Goal: Information Seeking & Learning: Learn about a topic

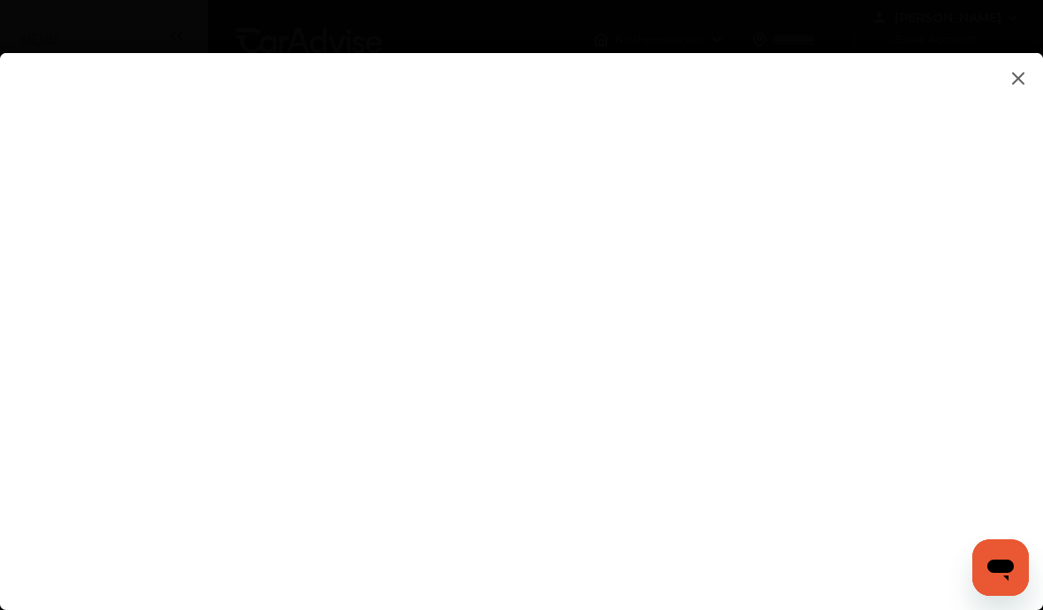
click at [1019, 80] on img at bounding box center [1018, 78] width 21 height 22
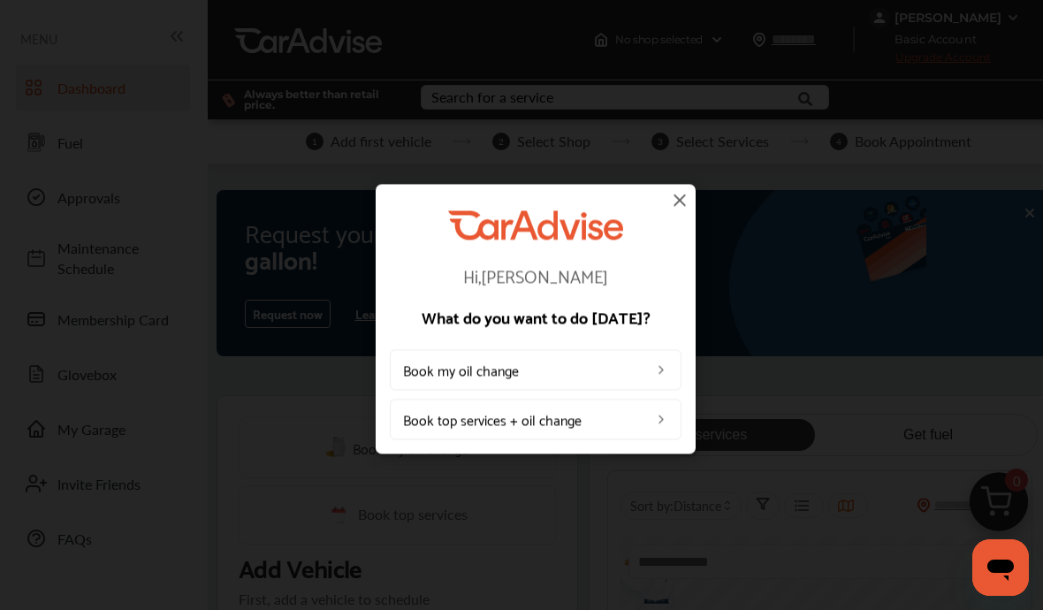
click at [680, 195] on img at bounding box center [679, 199] width 21 height 21
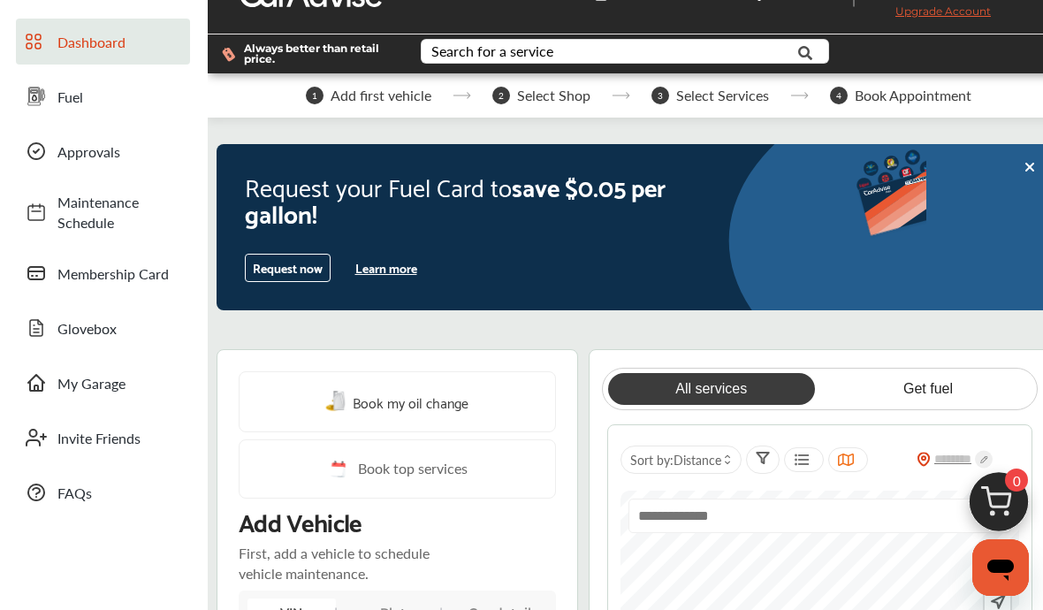
scroll to position [49, 0]
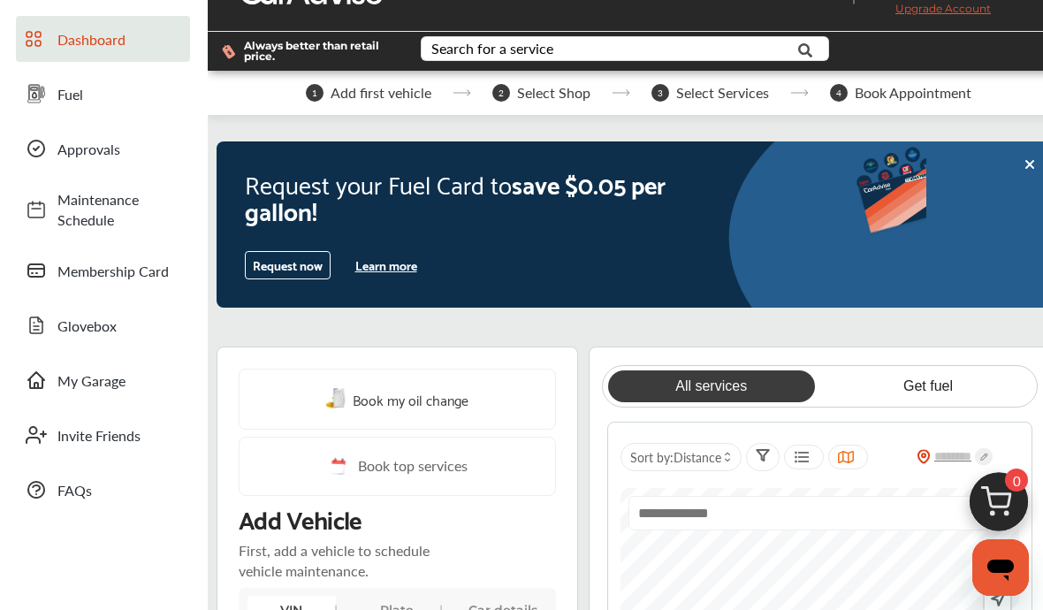
click at [396, 263] on button "Learn more" at bounding box center [386, 265] width 76 height 27
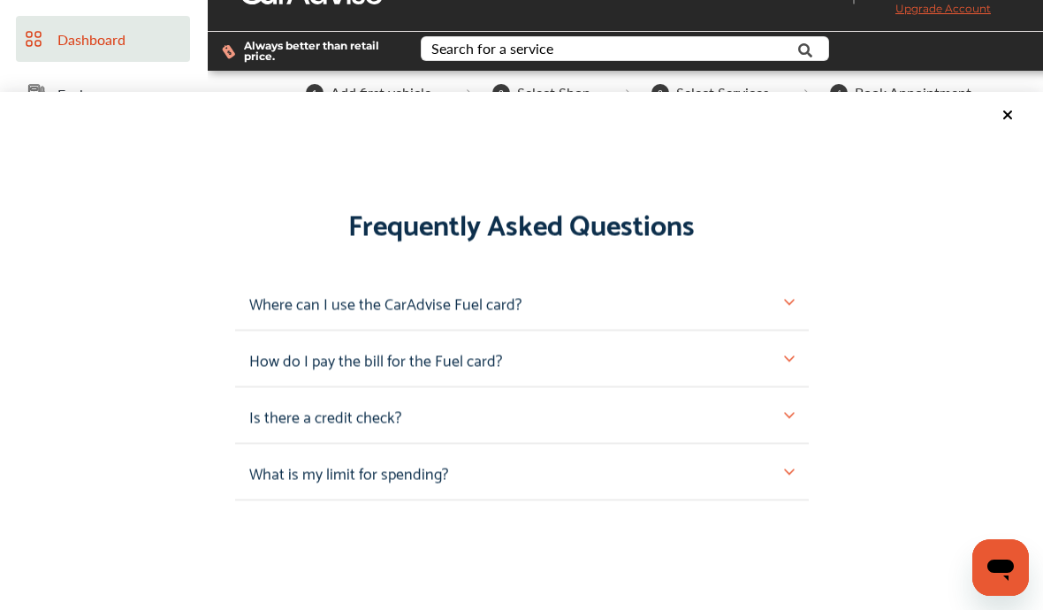
scroll to position [1635, 0]
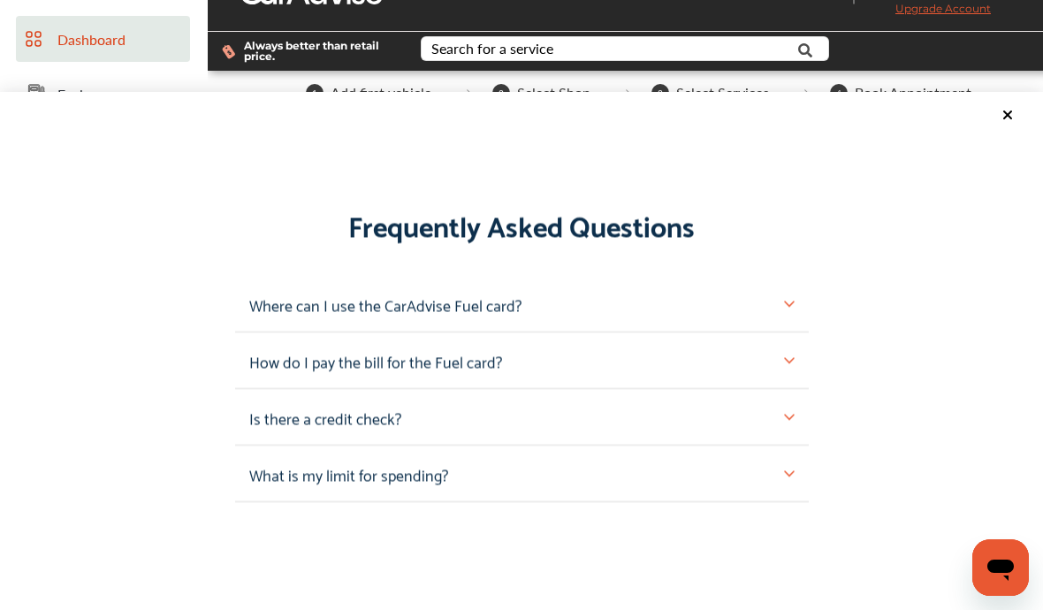
click at [781, 290] on div "Where can I use the CarAdvise Fuel card?" at bounding box center [521, 303] width 545 height 27
click at [784, 298] on img at bounding box center [789, 303] width 11 height 11
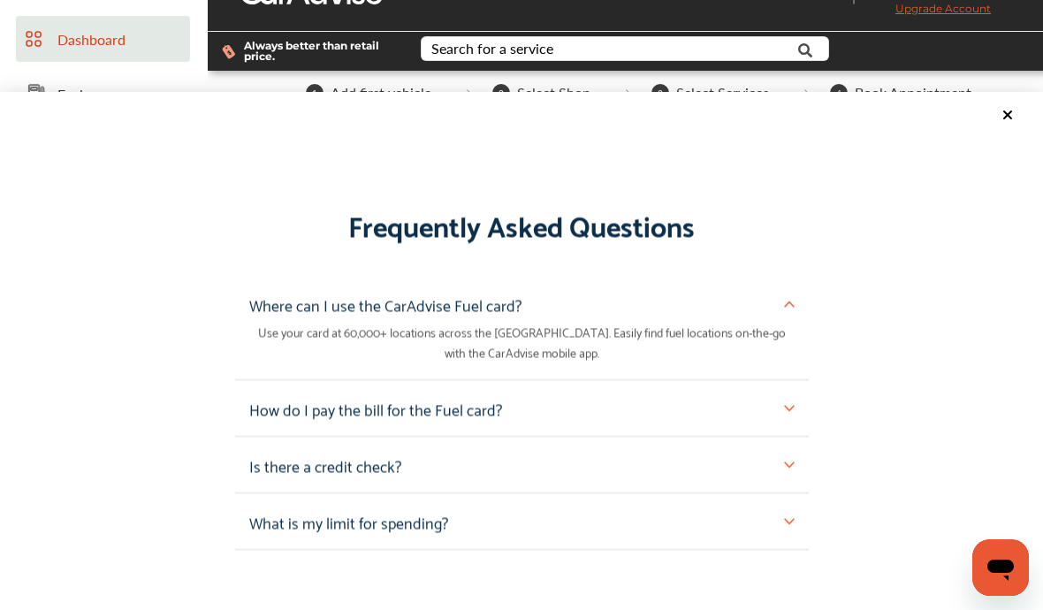
click at [790, 298] on img at bounding box center [789, 303] width 11 height 11
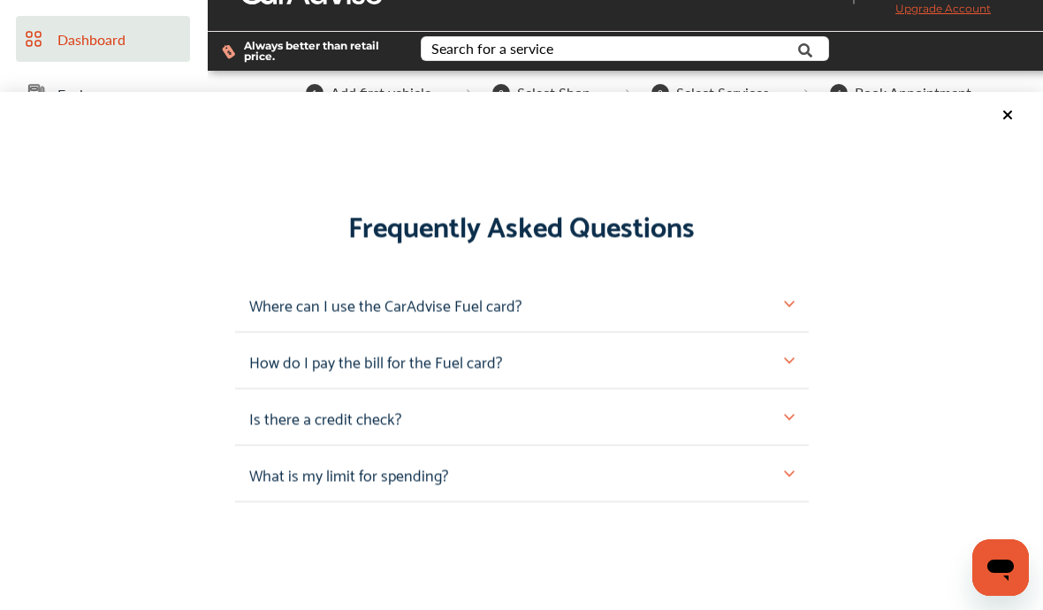
click at [787, 354] on img at bounding box center [789, 359] width 11 height 11
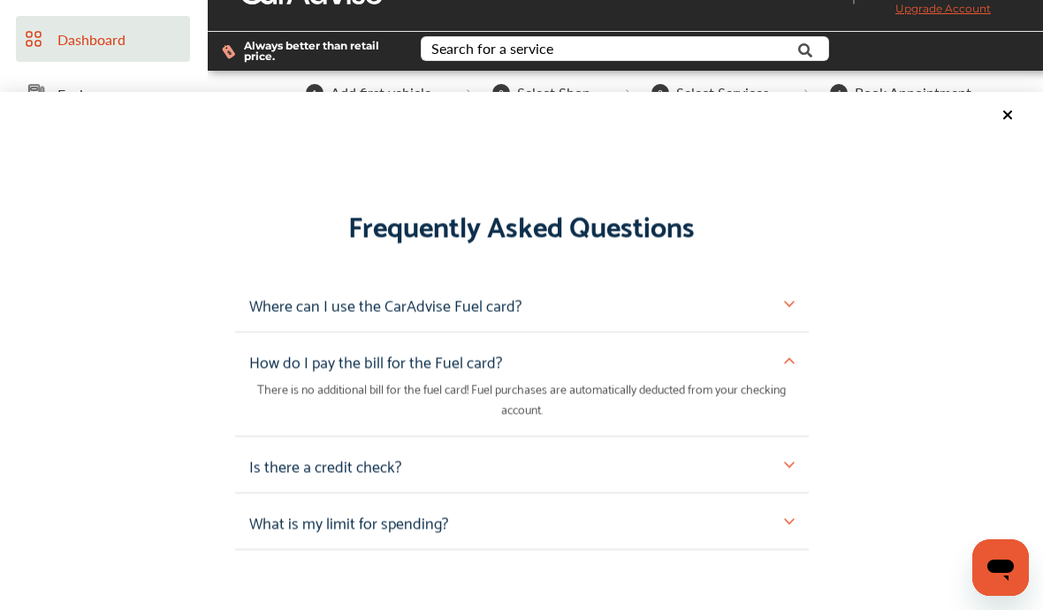
click at [791, 354] on img at bounding box center [789, 359] width 11 height 11
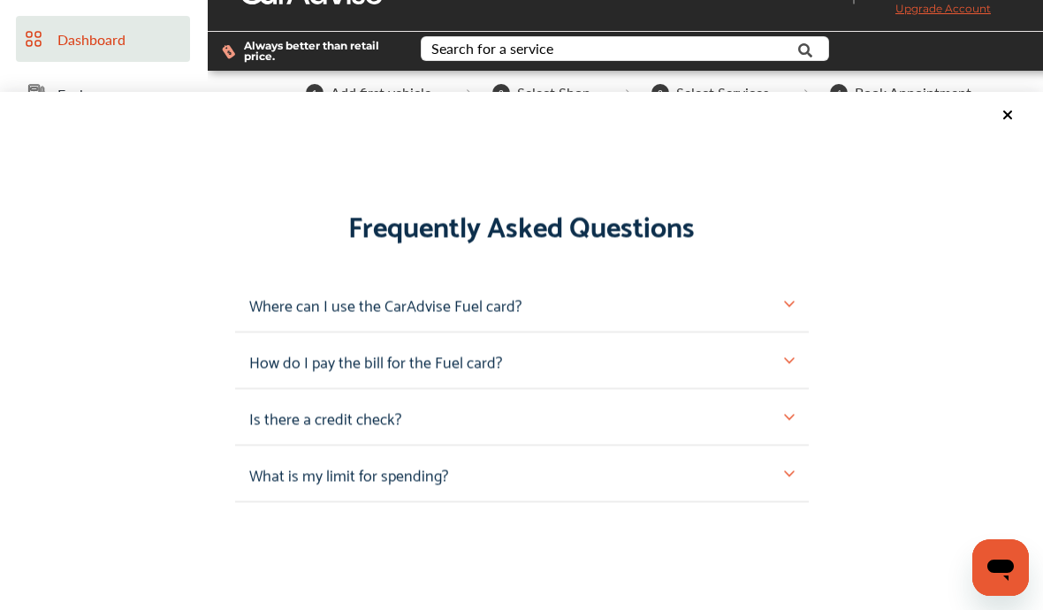
click at [787, 411] on img at bounding box center [789, 416] width 11 height 11
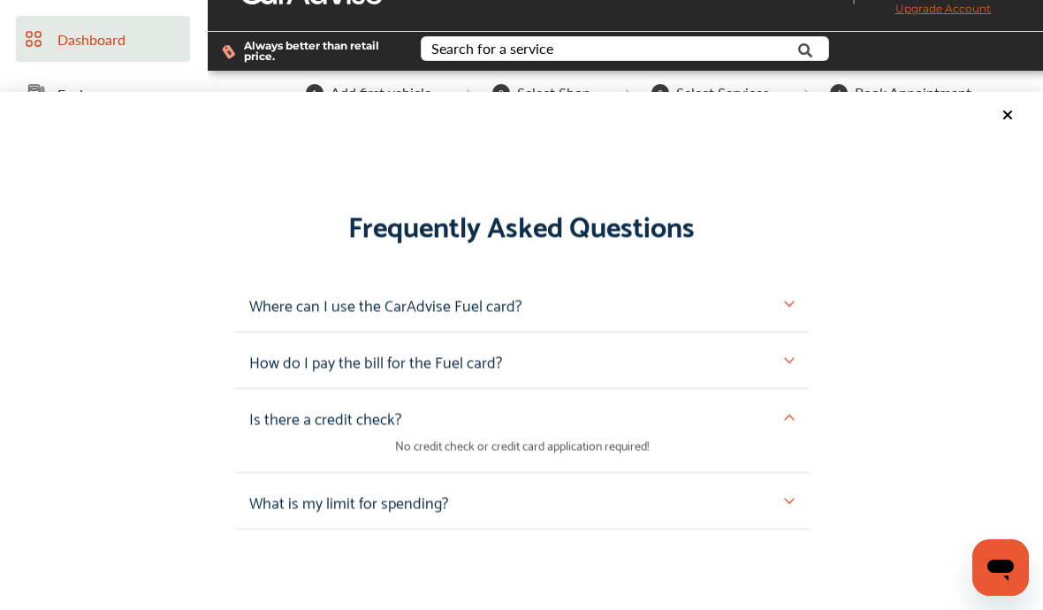
click at [789, 411] on img at bounding box center [789, 416] width 11 height 11
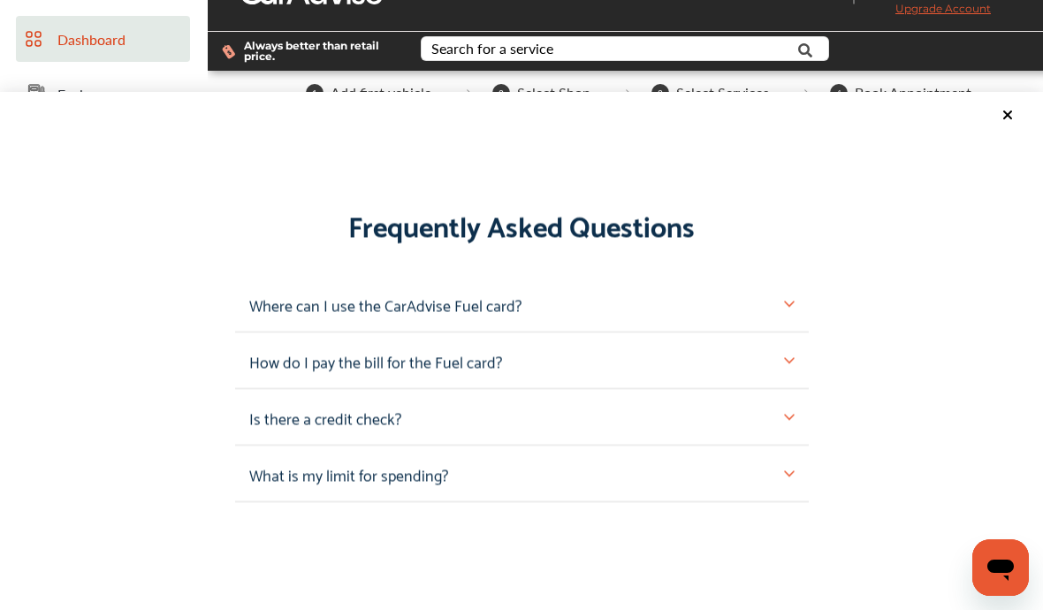
click at [795, 446] on div "What is my limit for spending?" at bounding box center [522, 474] width 574 height 57
click at [791, 460] on div "What is my limit for spending?" at bounding box center [521, 473] width 545 height 27
click at [789, 468] on img at bounding box center [789, 473] width 11 height 11
click at [778, 460] on div "What is my limit for spending?" at bounding box center [521, 473] width 545 height 27
click at [794, 468] on img at bounding box center [789, 473] width 11 height 11
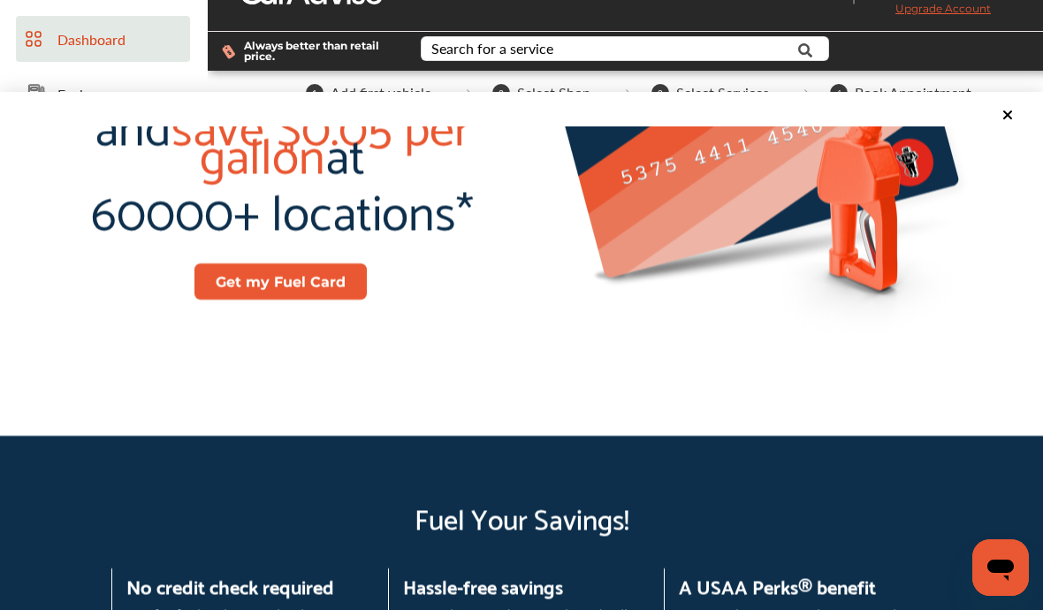
scroll to position [360, 0]
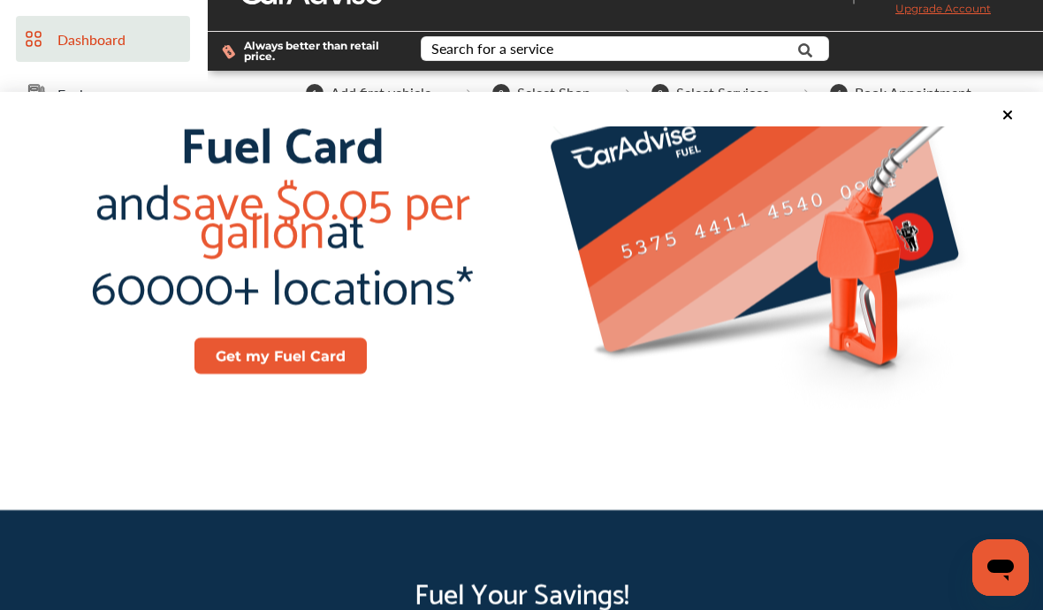
click at [1005, 108] on icon at bounding box center [1008, 115] width 14 height 14
